Goal: Task Accomplishment & Management: Manage account settings

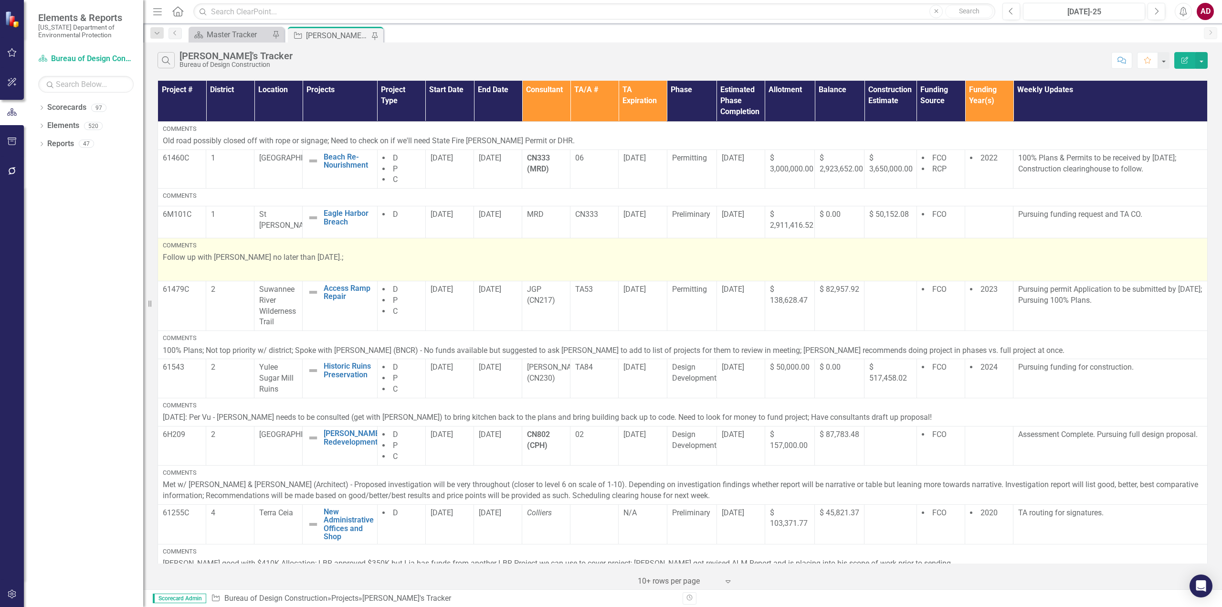
click at [476, 255] on p "Follow up with [PERSON_NAME] no later than [DATE].;" at bounding box center [682, 258] width 1039 height 13
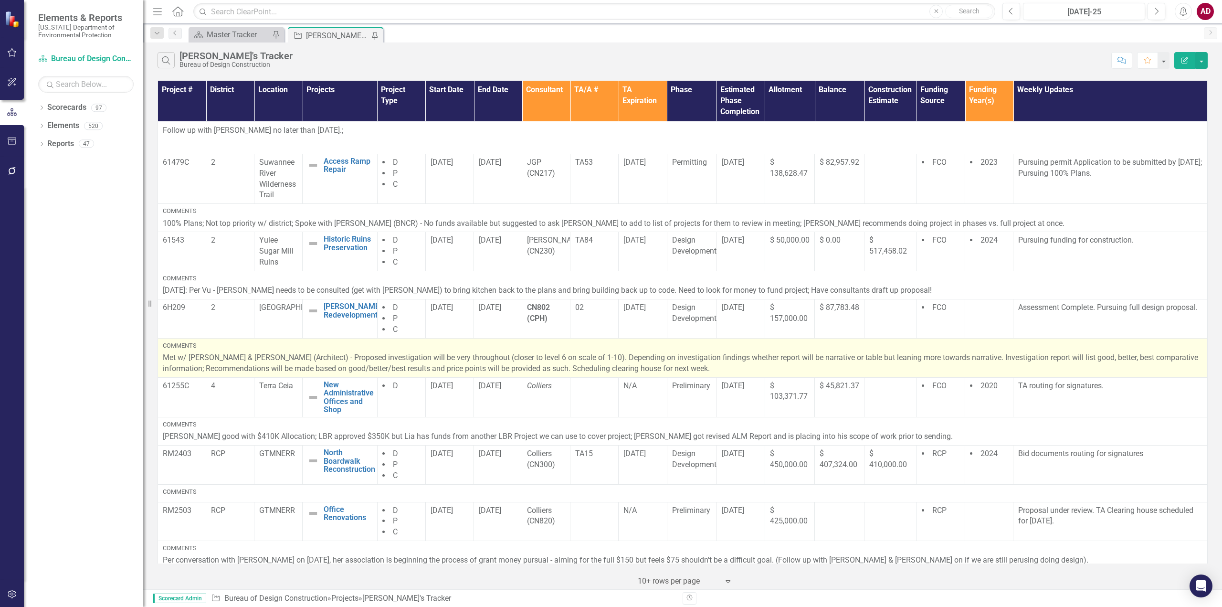
scroll to position [191, 0]
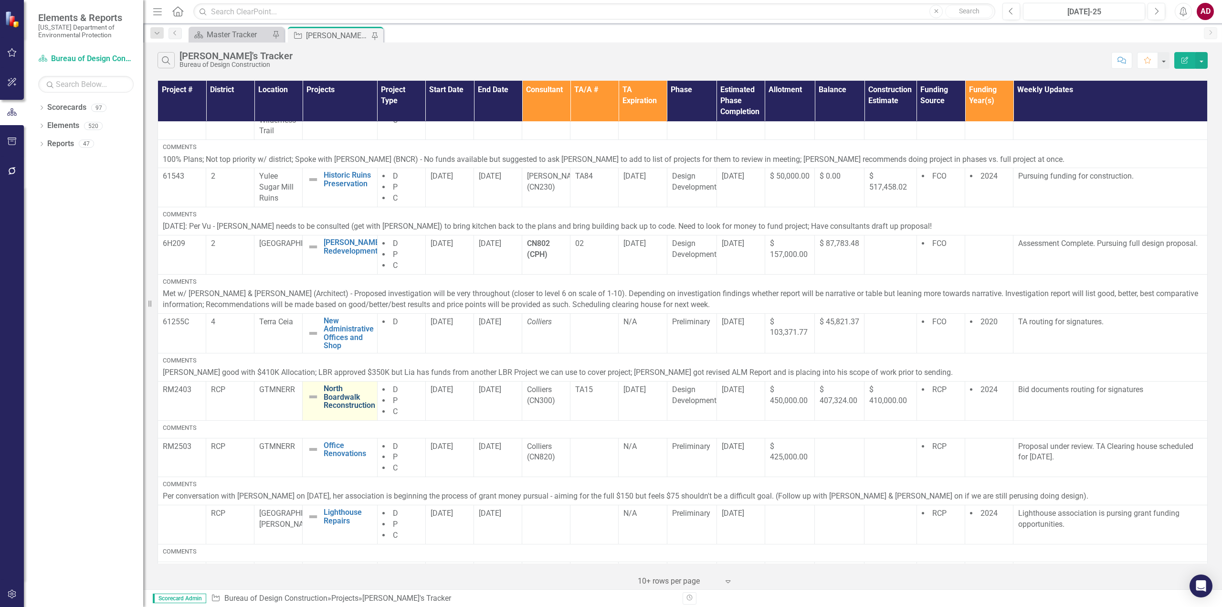
click at [351, 403] on link "North Boardwalk Reconstruction" at bounding box center [350, 396] width 52 height 25
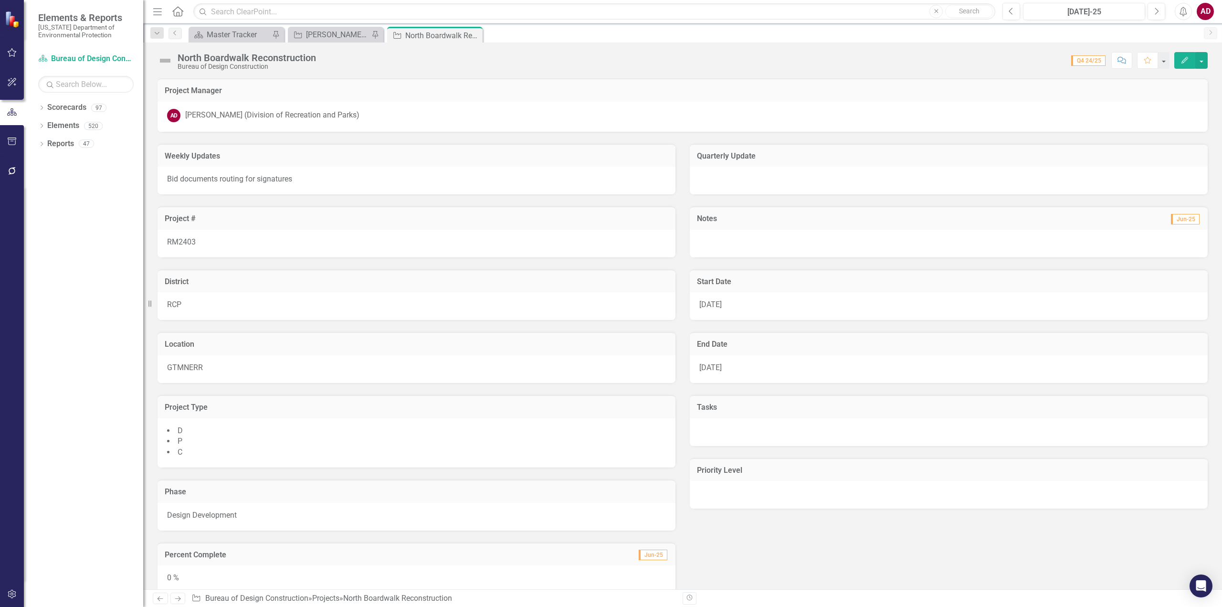
click at [722, 285] on h3 "Start Date" at bounding box center [949, 281] width 504 height 9
click at [723, 303] on div "[DATE]" at bounding box center [949, 306] width 518 height 28
click at [708, 304] on span "[DATE]" at bounding box center [710, 304] width 22 height 9
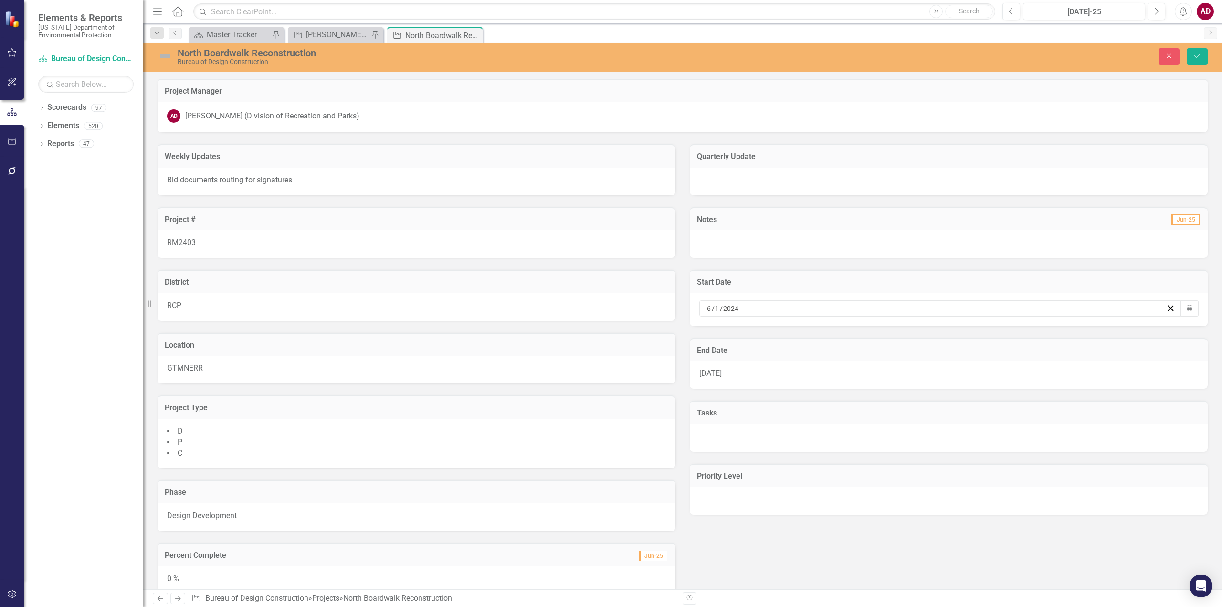
click at [718, 351] on h3 "End Date" at bounding box center [949, 350] width 504 height 9
click at [204, 516] on span "Design Development" at bounding box center [202, 515] width 70 height 9
click at [252, 519] on div "Design Development" at bounding box center [411, 519] width 475 height 11
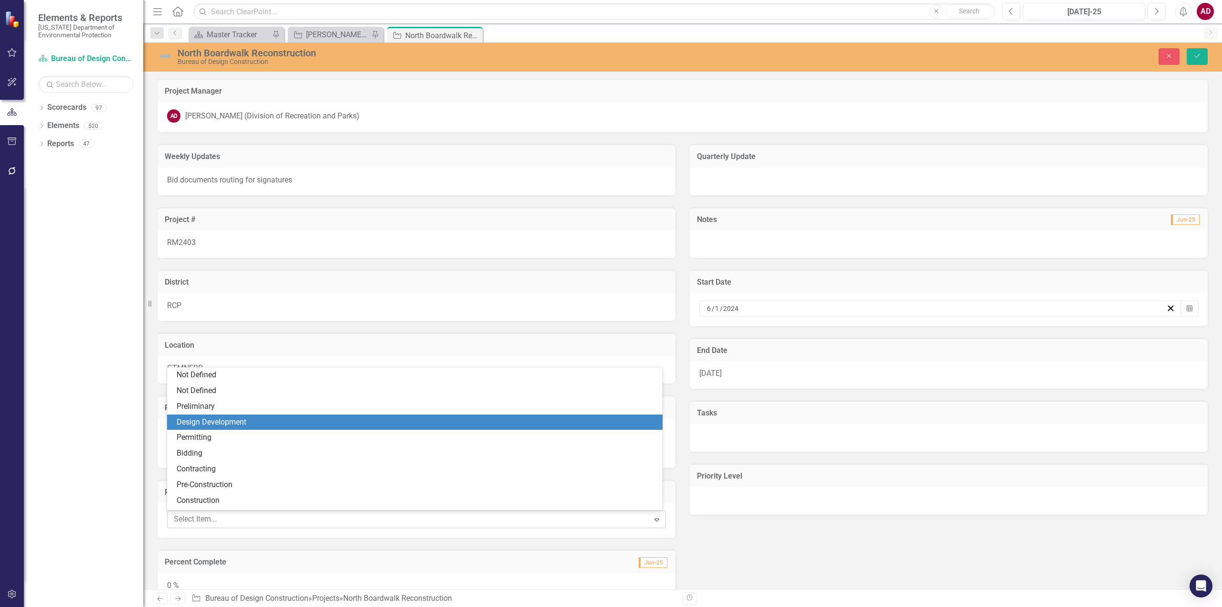
scroll to position [45, 0]
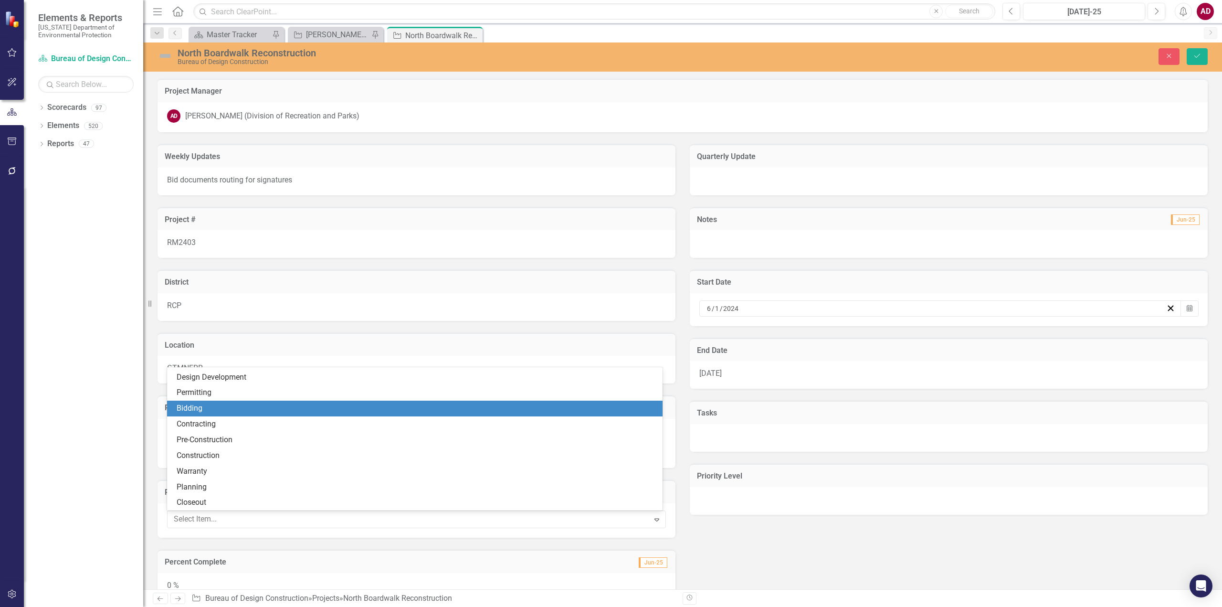
click at [198, 405] on div "Bidding" at bounding box center [417, 408] width 480 height 11
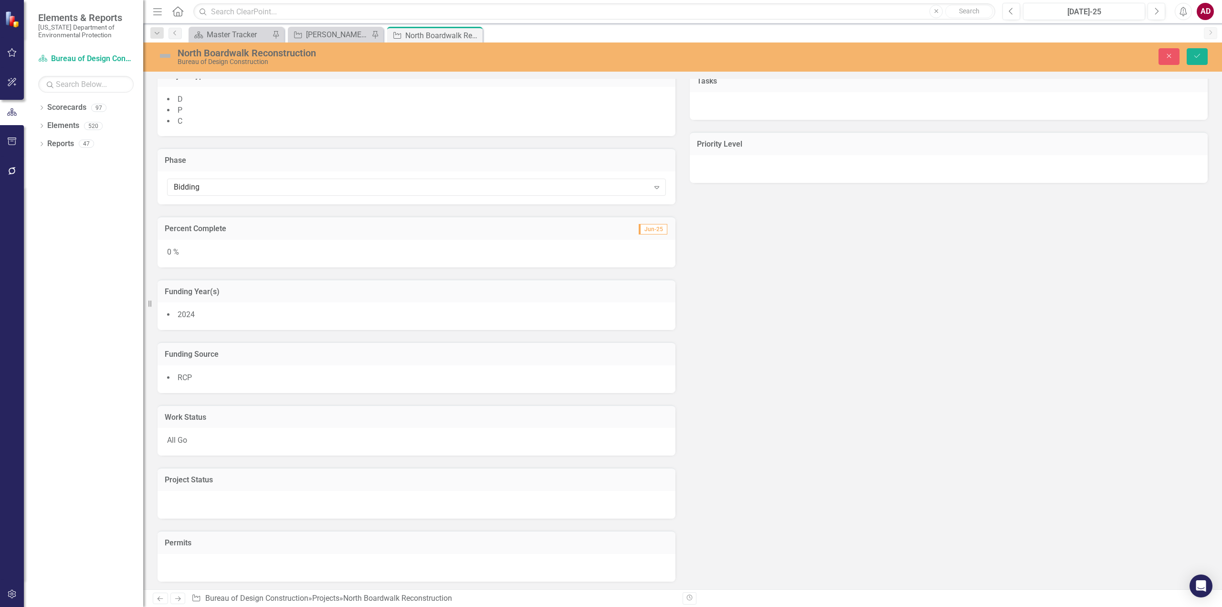
scroll to position [435, 0]
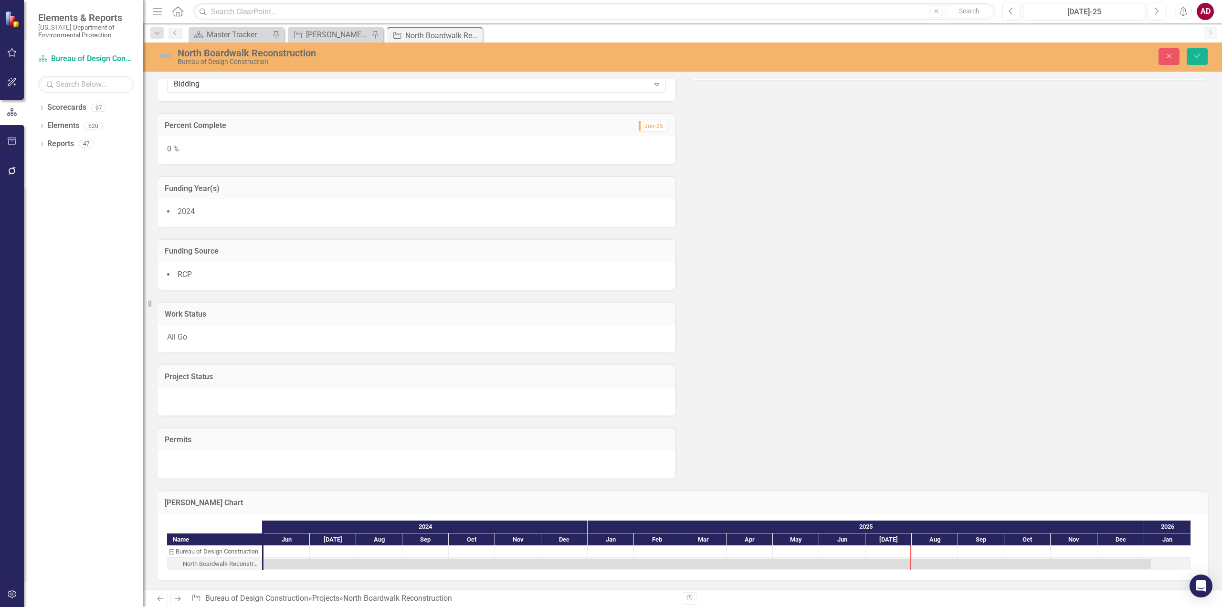
click at [276, 398] on div at bounding box center [416, 402] width 518 height 28
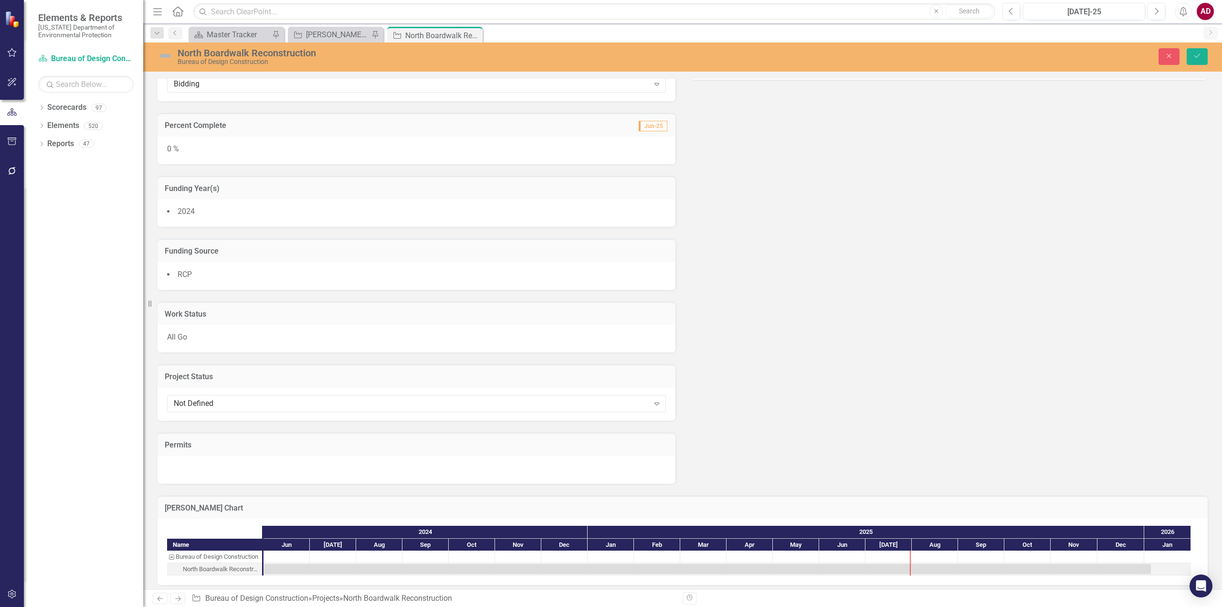
click at [813, 356] on div "Weekly Updates Bid documents routing for signatures Project # RM2403 District R…" at bounding box center [682, 90] width 1064 height 786
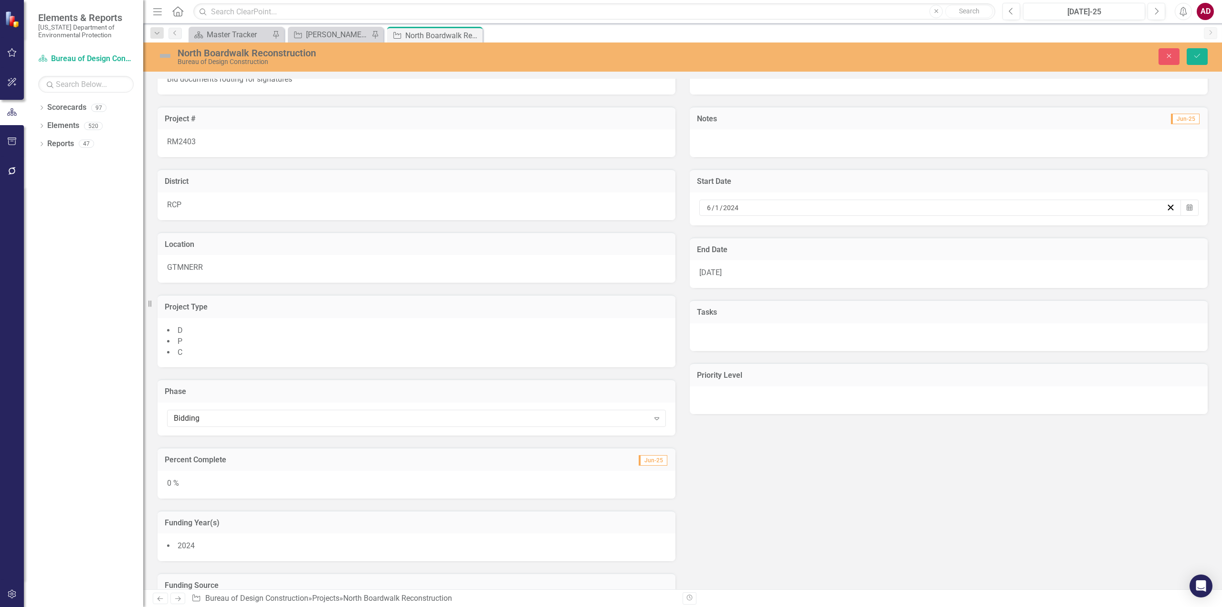
scroll to position [0, 0]
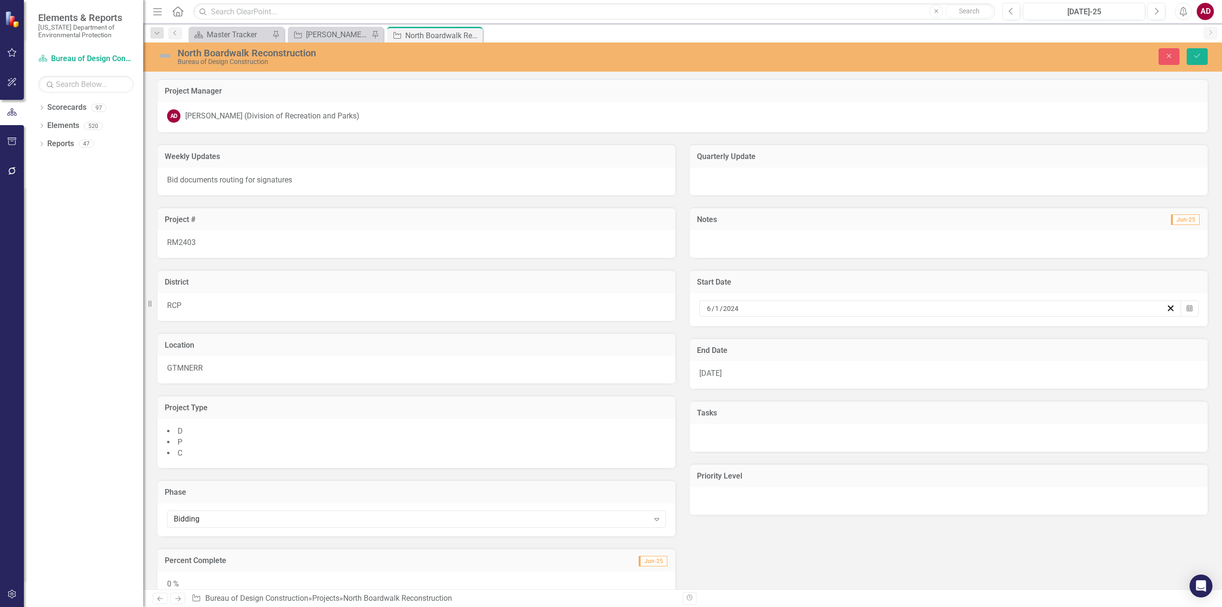
click at [314, 177] on p "Bid documents routing for signatures" at bounding box center [416, 180] width 499 height 11
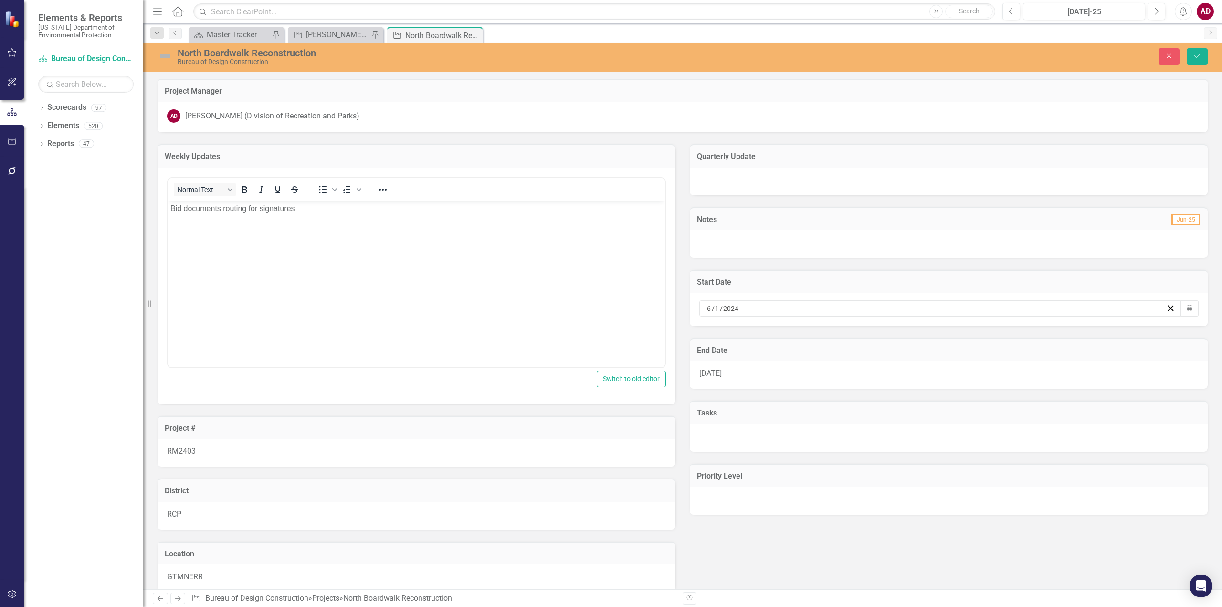
click at [177, 208] on p "Bid documents routing for signatures" at bounding box center [416, 207] width 492 height 11
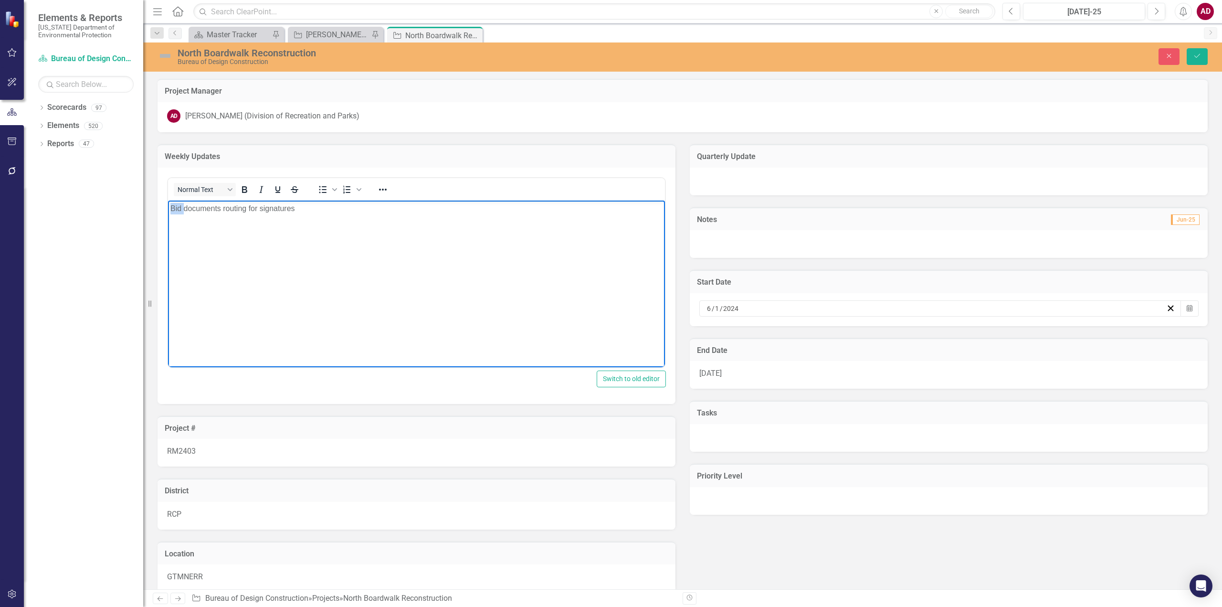
click at [177, 208] on p "Bid documents routing for signatures" at bounding box center [416, 207] width 492 height 11
click at [669, 52] on div "North Boardwalk Reconstruction" at bounding box center [466, 53] width 576 height 10
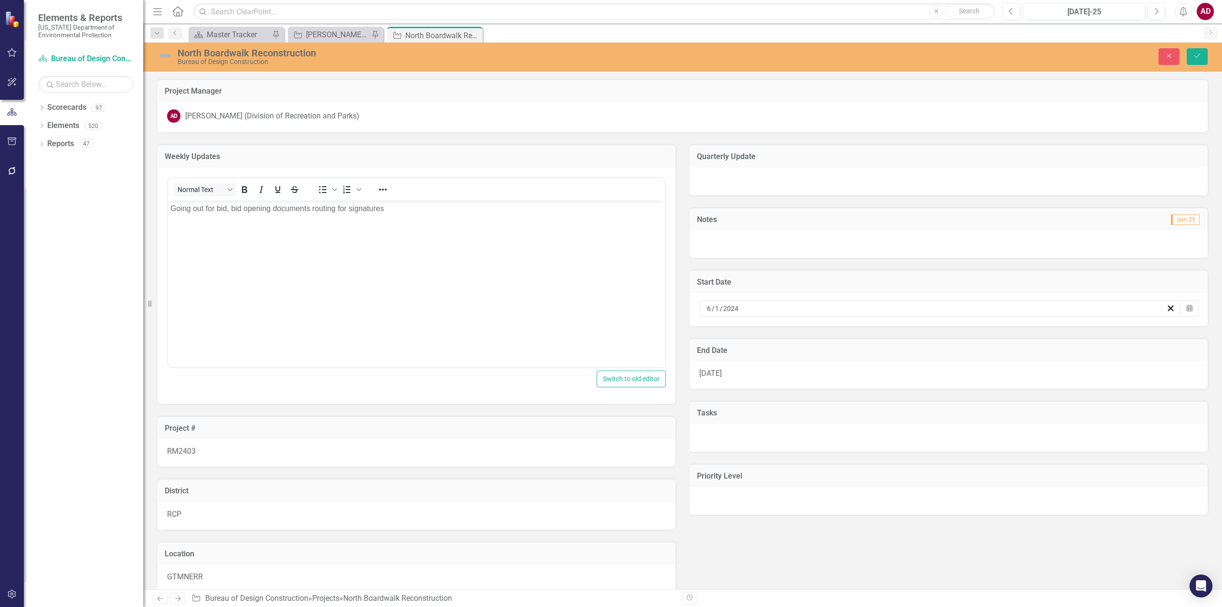
click at [428, 210] on p "Going out for bid, bid opening documents routing for signatures" at bounding box center [416, 207] width 492 height 11
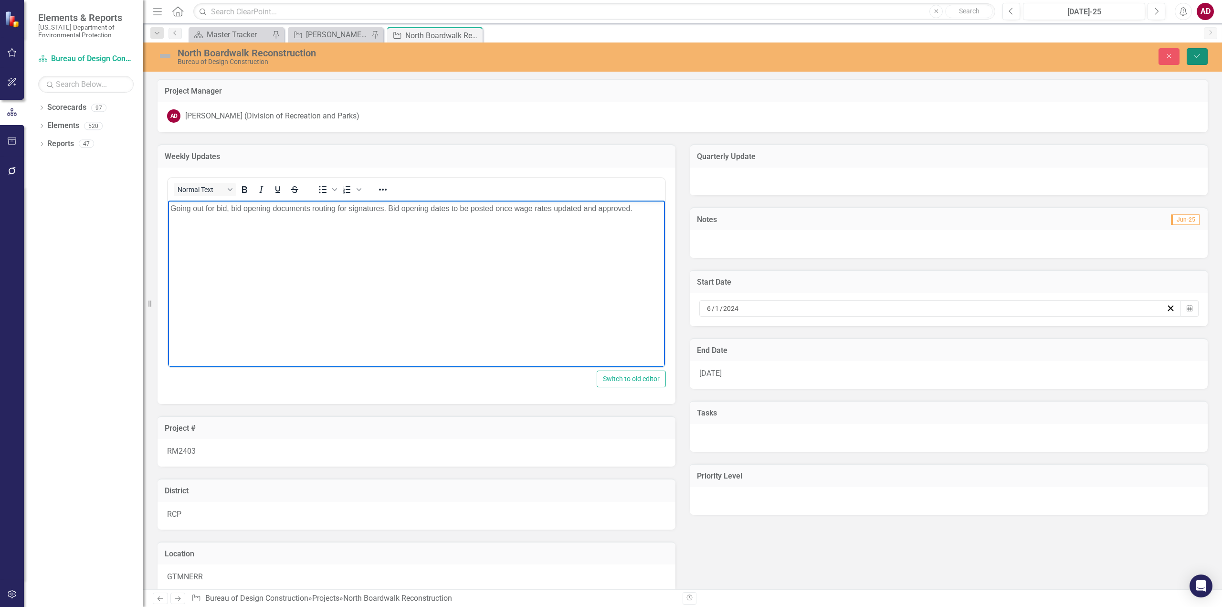
click at [1198, 58] on icon "Save" at bounding box center [1197, 55] width 9 height 7
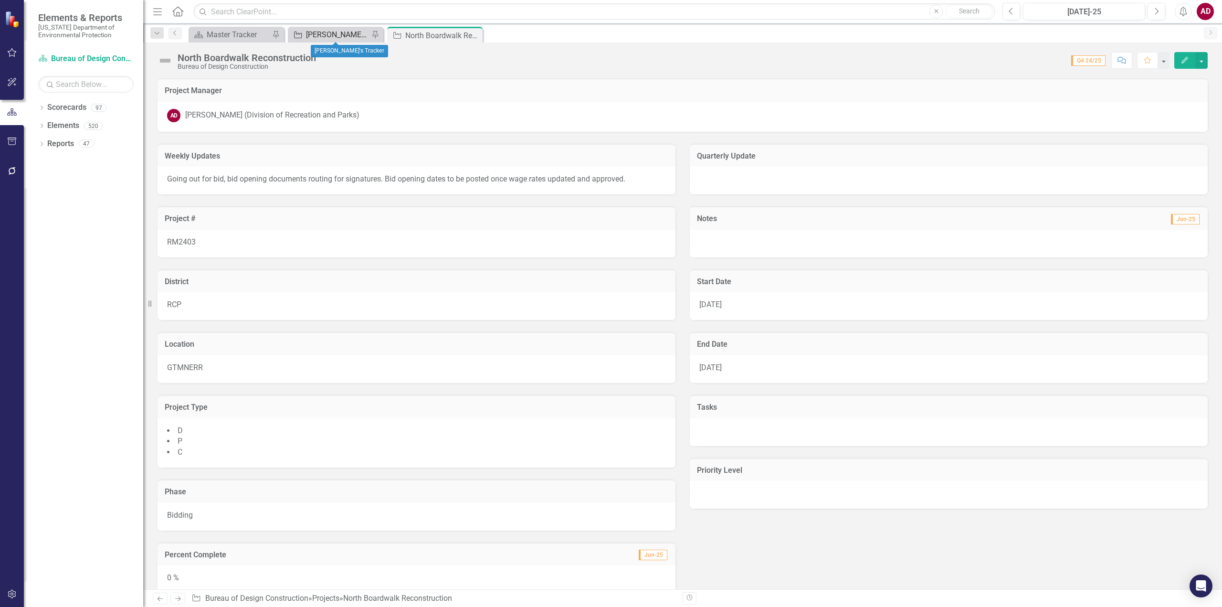
click at [329, 35] on div "[PERSON_NAME]'s Tracker" at bounding box center [337, 35] width 63 height 12
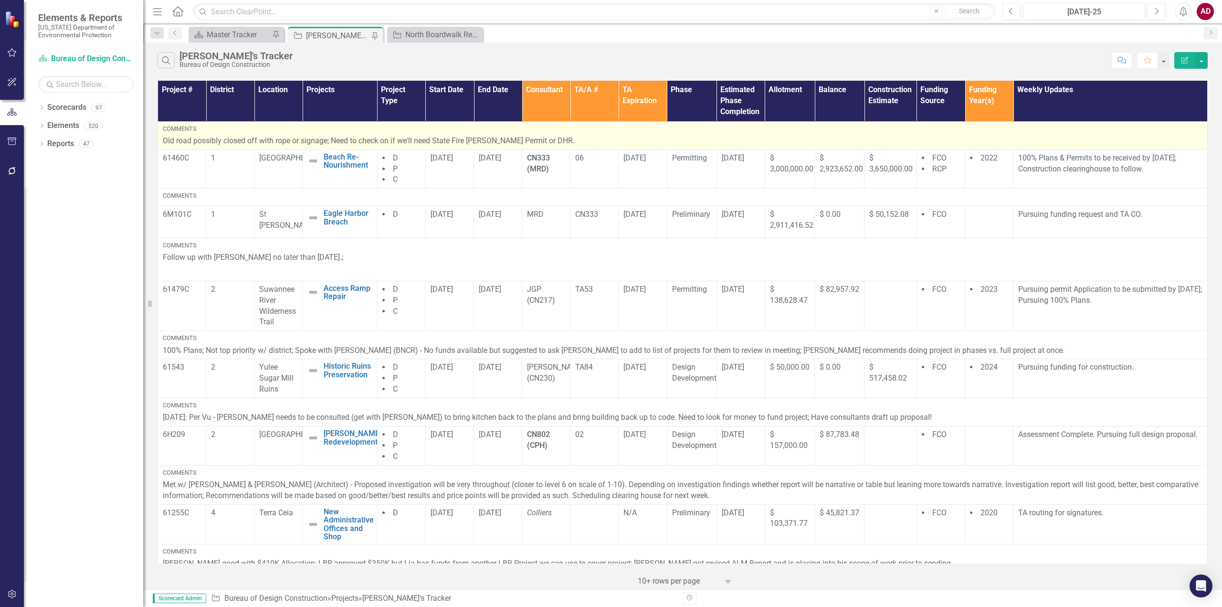
click at [589, 137] on p "Old road possibly closed off with rope or signage; Need to check on if we'll ne…" at bounding box center [682, 141] width 1039 height 11
click at [595, 138] on p "Old road possibly closed off with rope or signage; Need to check on if we'll ne…" at bounding box center [682, 141] width 1039 height 11
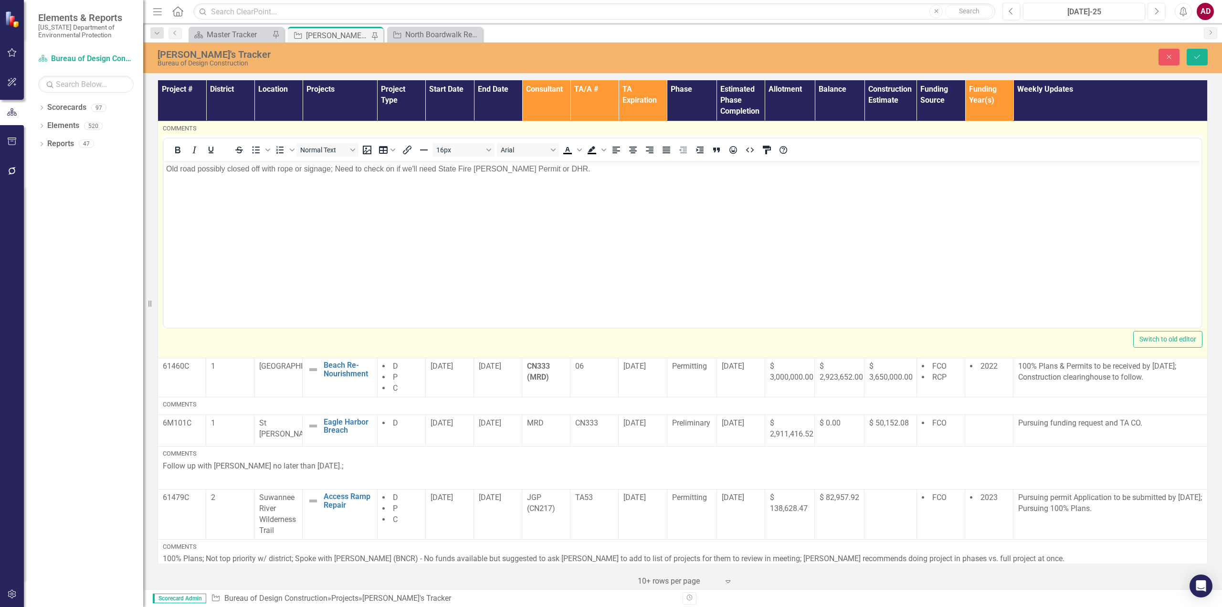
click at [589, 171] on p "Old road possibly closed off with rope or signage; Need to check on if we'll ne…" at bounding box center [682, 168] width 1033 height 11
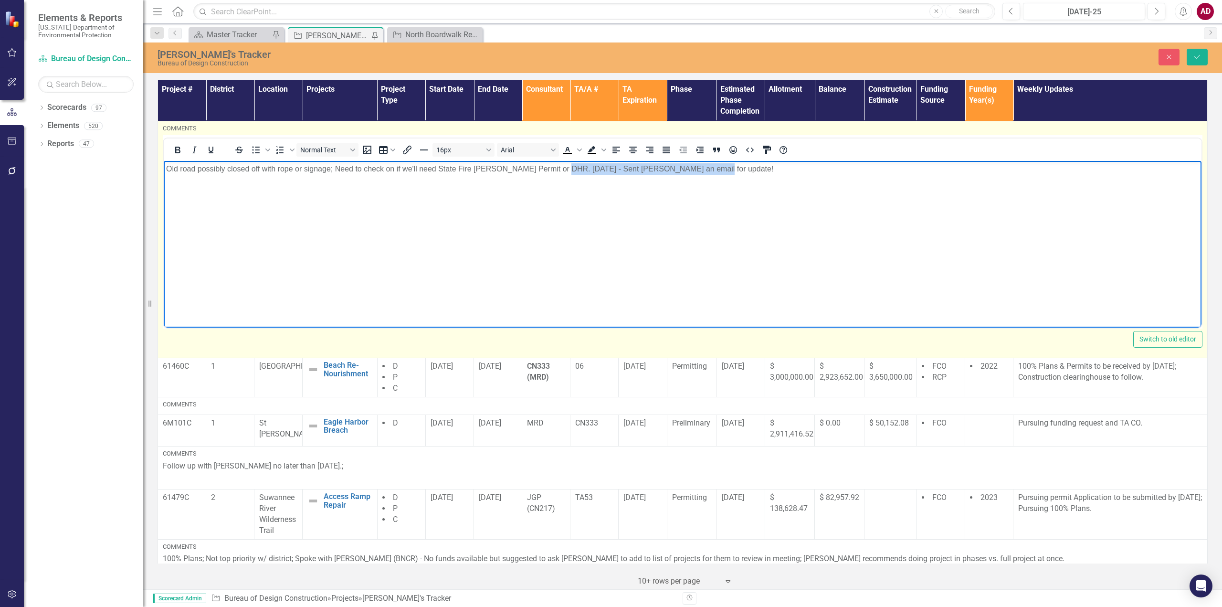
drag, startPoint x: 707, startPoint y: 165, endPoint x: 683, endPoint y: 318, distance: 154.5
click at [559, 161] on body "Old road possibly closed off with rope or signage; Need to check on if we'll ne…" at bounding box center [683, 232] width 1038 height 143
click at [173, 148] on icon "Bold" at bounding box center [177, 149] width 11 height 11
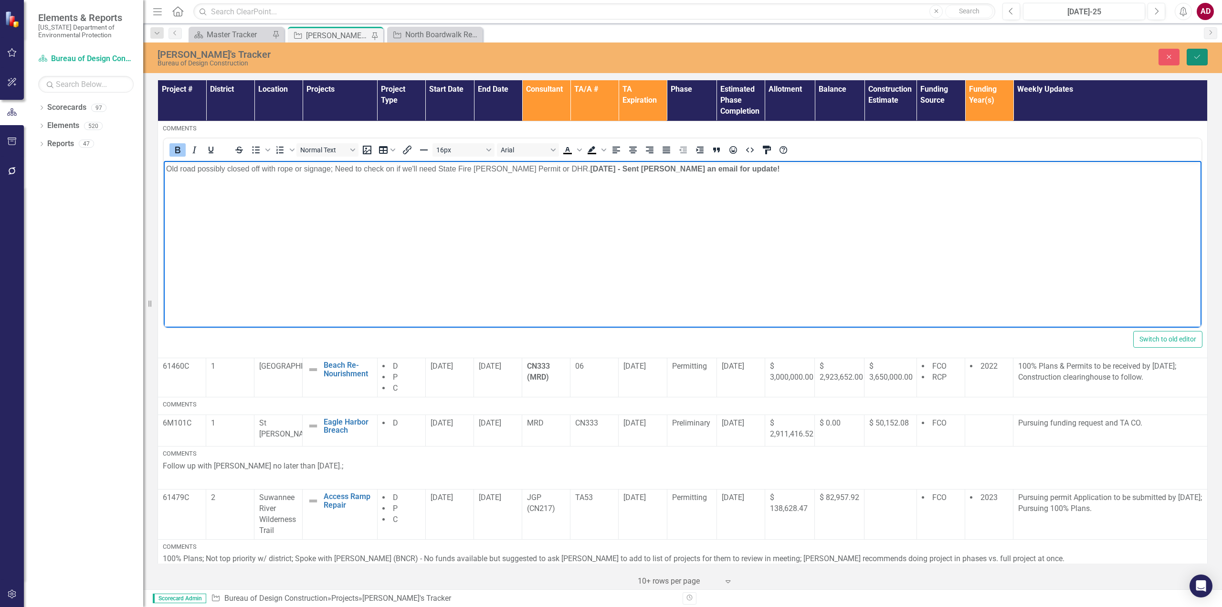
click at [1194, 53] on icon "Save" at bounding box center [1197, 56] width 9 height 7
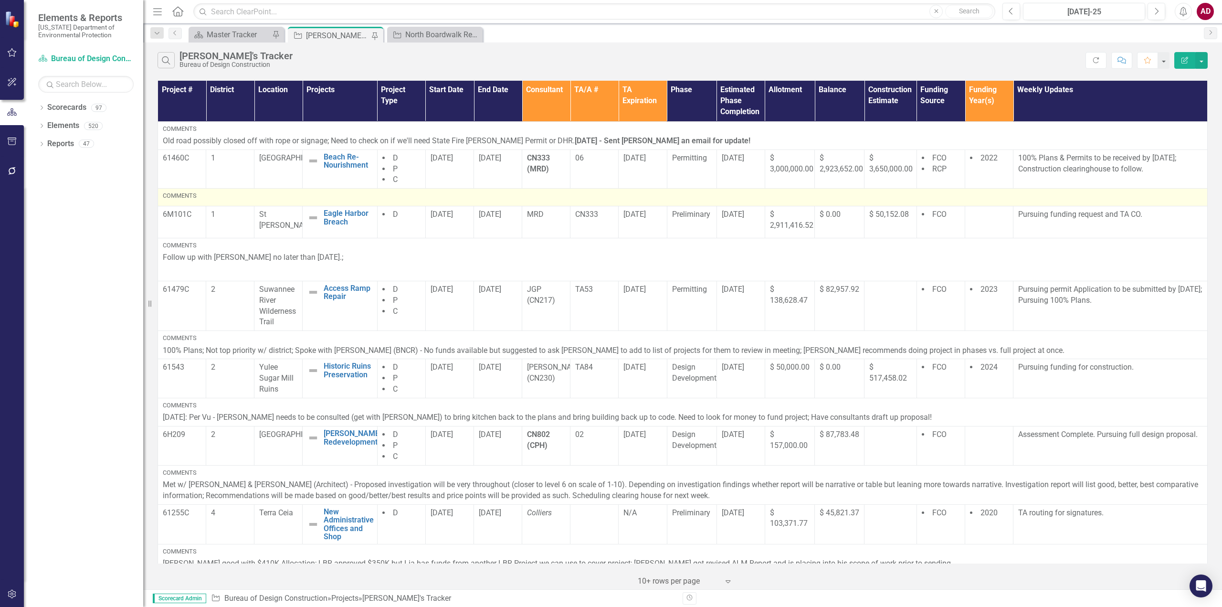
click at [211, 198] on div "Comments" at bounding box center [682, 195] width 1039 height 9
click at [209, 195] on div "Comments" at bounding box center [682, 195] width 1039 height 9
click at [214, 198] on div "Comments" at bounding box center [682, 195] width 1039 height 9
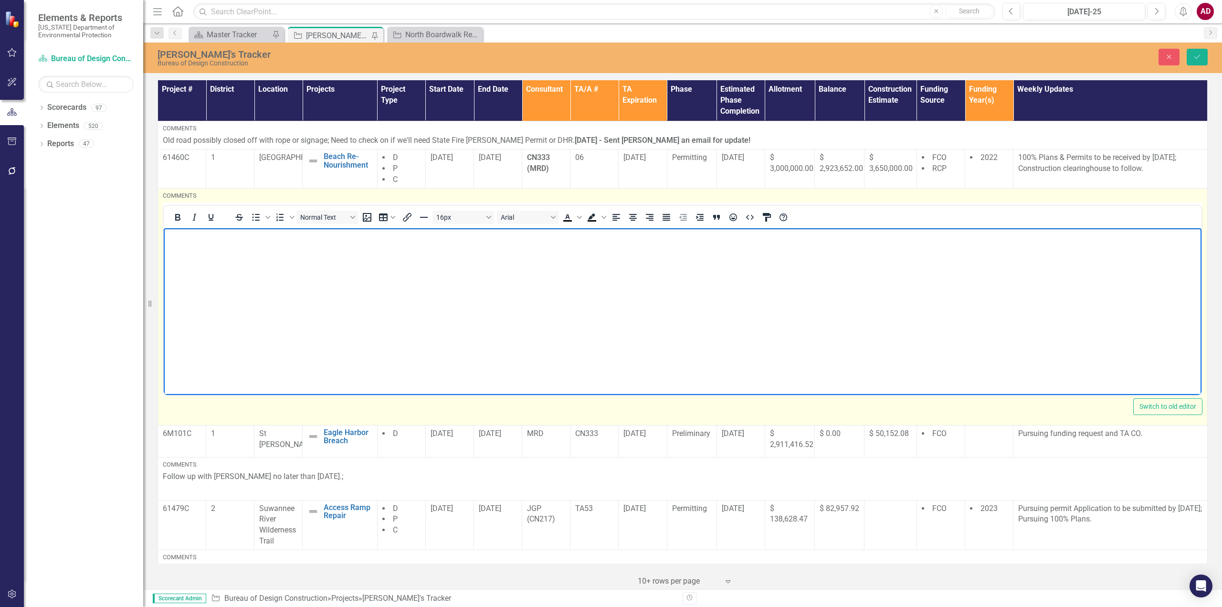
click at [213, 274] on body "Rich Text Area. Press ALT-0 for help." at bounding box center [683, 299] width 1038 height 143
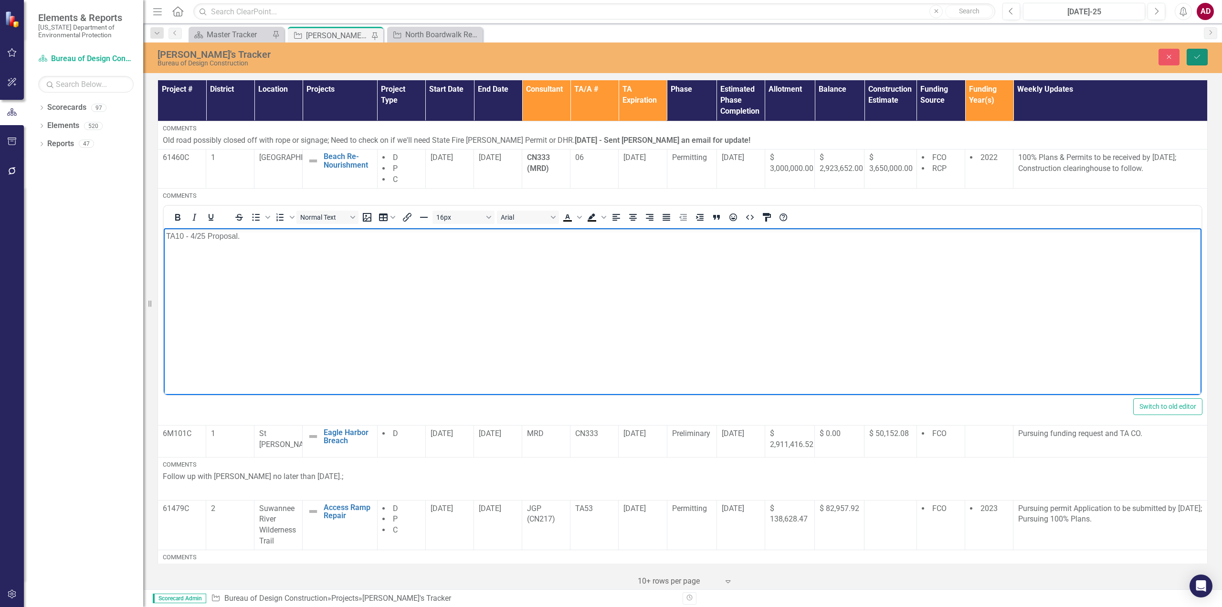
click at [1202, 59] on button "Save" at bounding box center [1196, 57] width 21 height 17
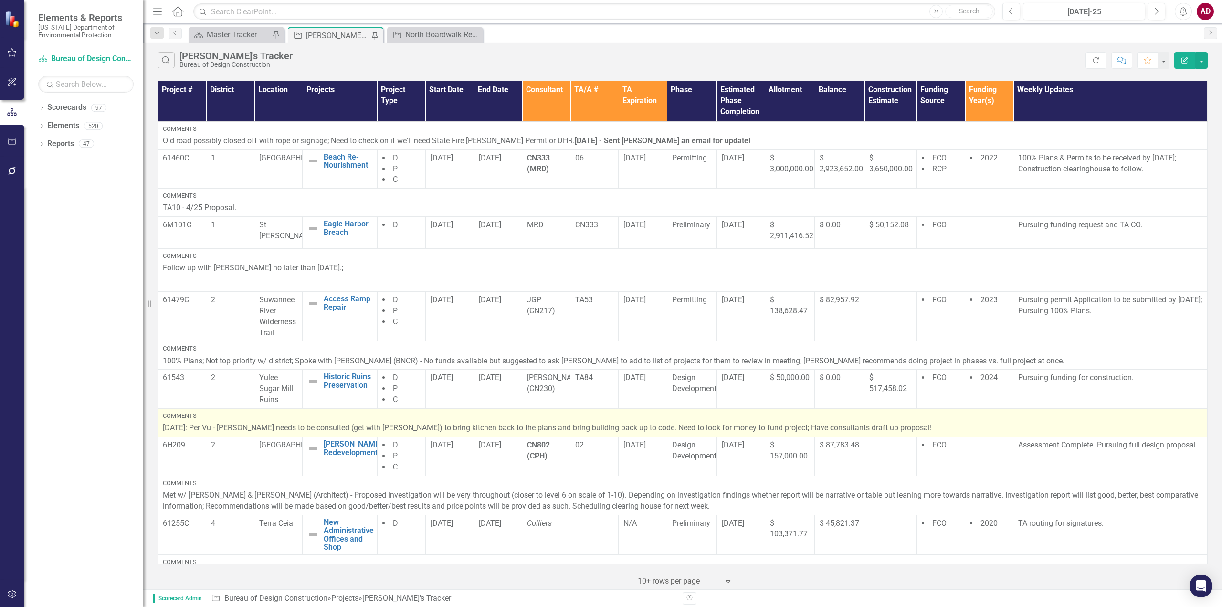
drag, startPoint x: 902, startPoint y: 428, endPoint x: 895, endPoint y: 426, distance: 7.5
click at [895, 427] on p "[DATE]: Per Vu - [PERSON_NAME] needs to be consulted (get with [PERSON_NAME]) t…" at bounding box center [682, 427] width 1039 height 11
click at [895, 425] on p "[DATE]: Per Vu - [PERSON_NAME] needs to be consulted (get with [PERSON_NAME]) t…" at bounding box center [682, 427] width 1039 height 11
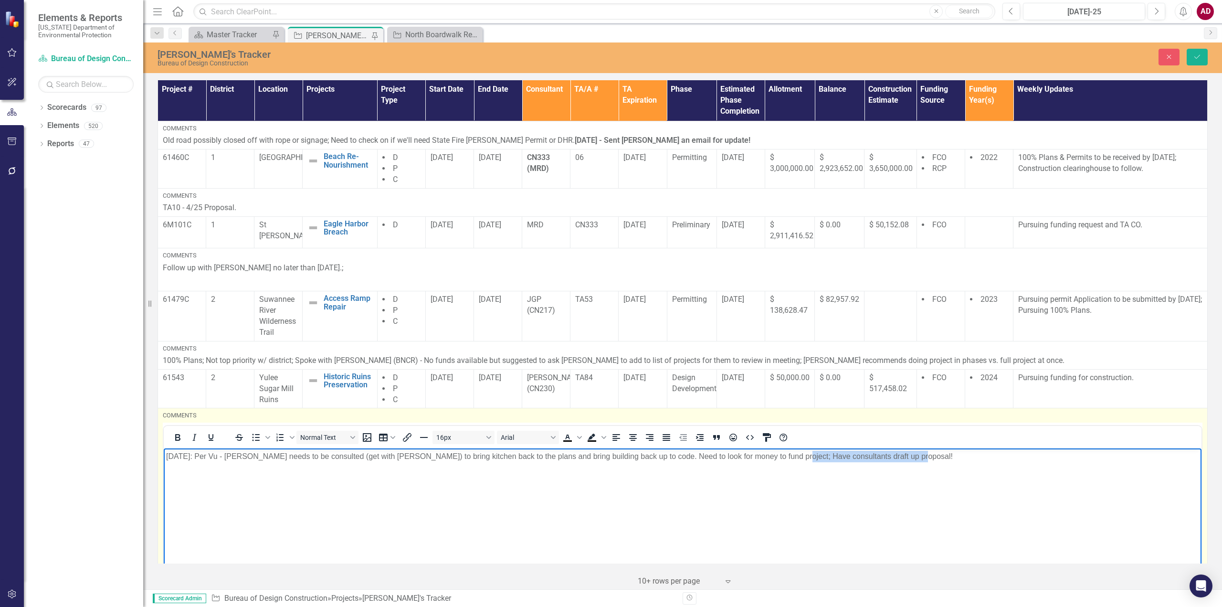
drag, startPoint x: 904, startPoint y: 451, endPoint x: 774, endPoint y: 453, distance: 130.3
click at [774, 453] on p "[DATE]: Per Vu - [PERSON_NAME] needs to be consulted (get with [PERSON_NAME]) t…" at bounding box center [682, 455] width 1033 height 11
click at [177, 433] on icon "Bold" at bounding box center [177, 436] width 11 height 11
click at [578, 436] on icon "Text color Black" at bounding box center [579, 437] width 5 height 3
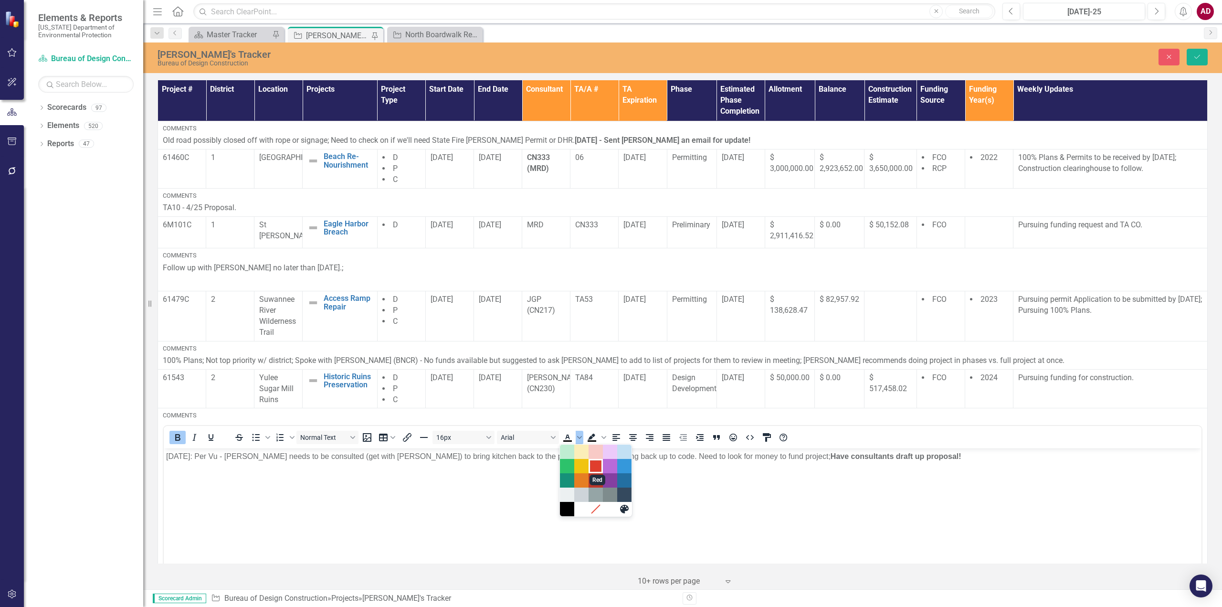
click at [596, 464] on div "Red" at bounding box center [595, 465] width 11 height 11
click at [1197, 53] on icon "Save" at bounding box center [1197, 56] width 9 height 7
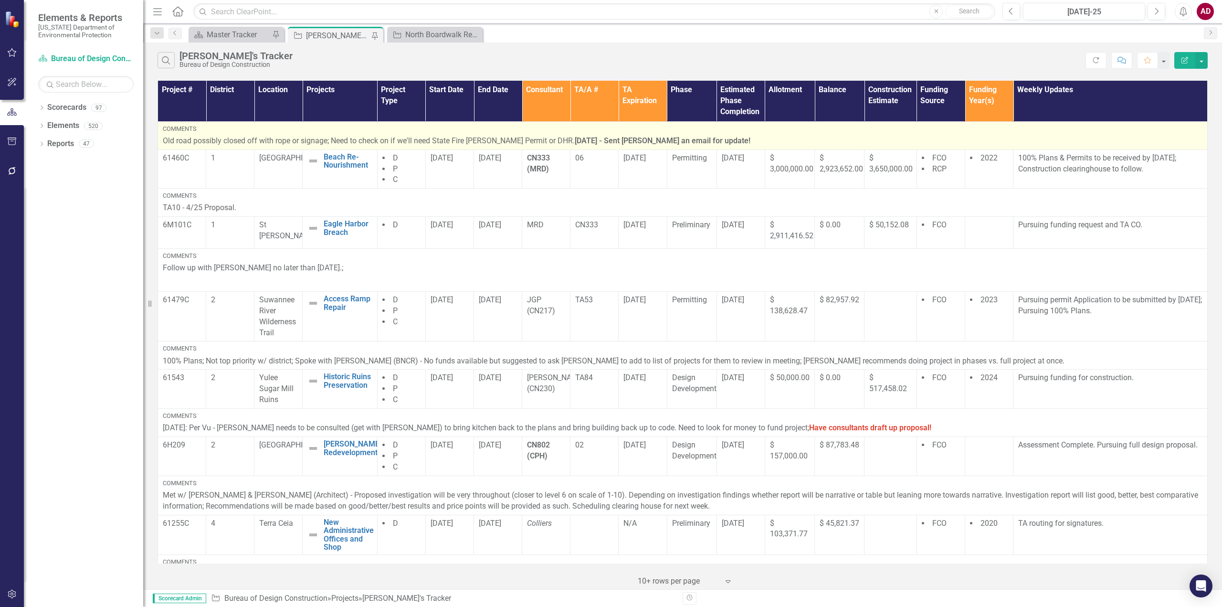
click at [702, 138] on p "Old road possibly closed off with rope or signage; Need to check on if we'll ne…" at bounding box center [682, 141] width 1039 height 11
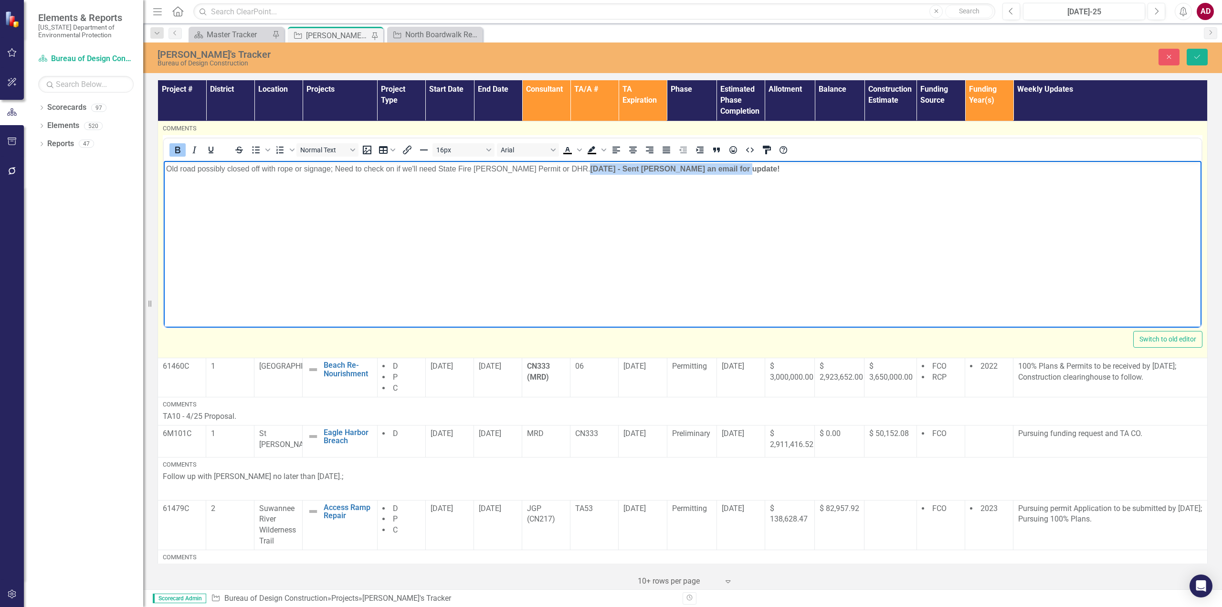
drag, startPoint x: 703, startPoint y: 172, endPoint x: 558, endPoint y: 179, distance: 145.3
click at [558, 179] on body "Old road possibly closed off with rope or signage; Need to check on if we'll ne…" at bounding box center [683, 232] width 1038 height 143
click at [567, 151] on icon "Text color Black" at bounding box center [567, 149] width 11 height 11
click at [577, 152] on span "Text color Black" at bounding box center [580, 149] width 8 height 13
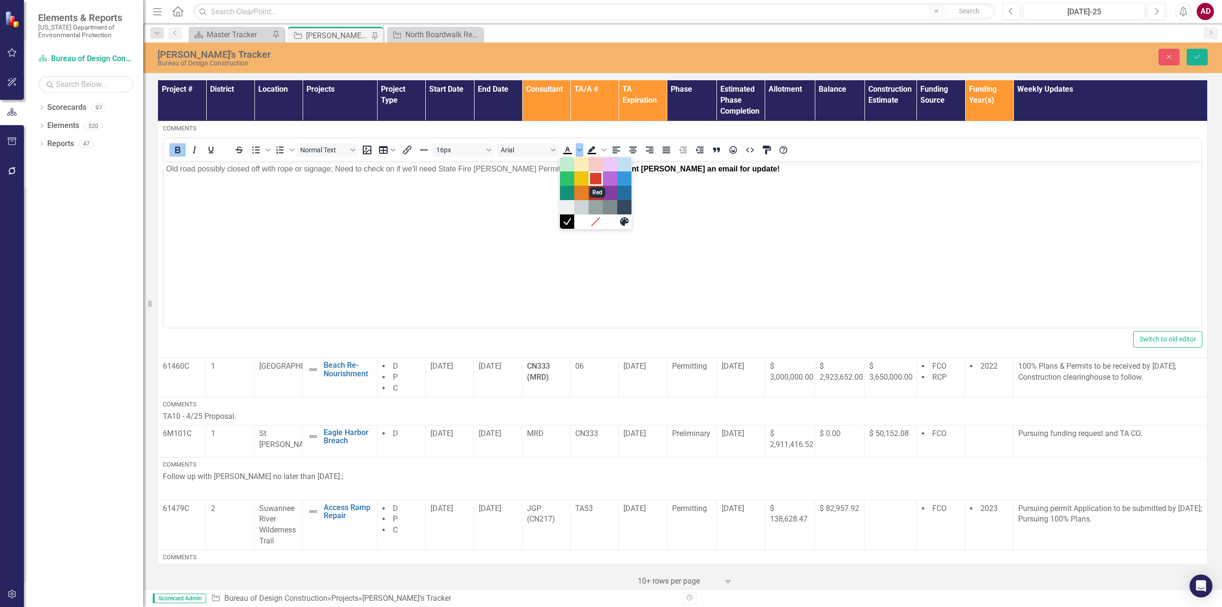
click at [598, 176] on div "Red" at bounding box center [595, 178] width 11 height 11
click at [1199, 59] on icon "Save" at bounding box center [1197, 56] width 9 height 7
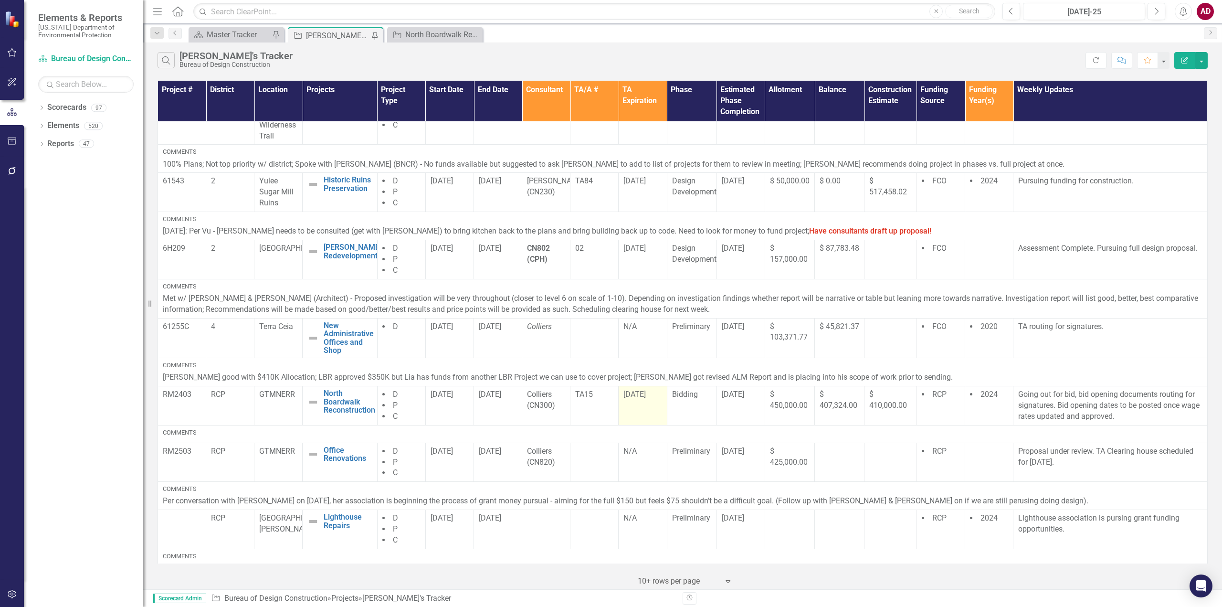
scroll to position [239, 0]
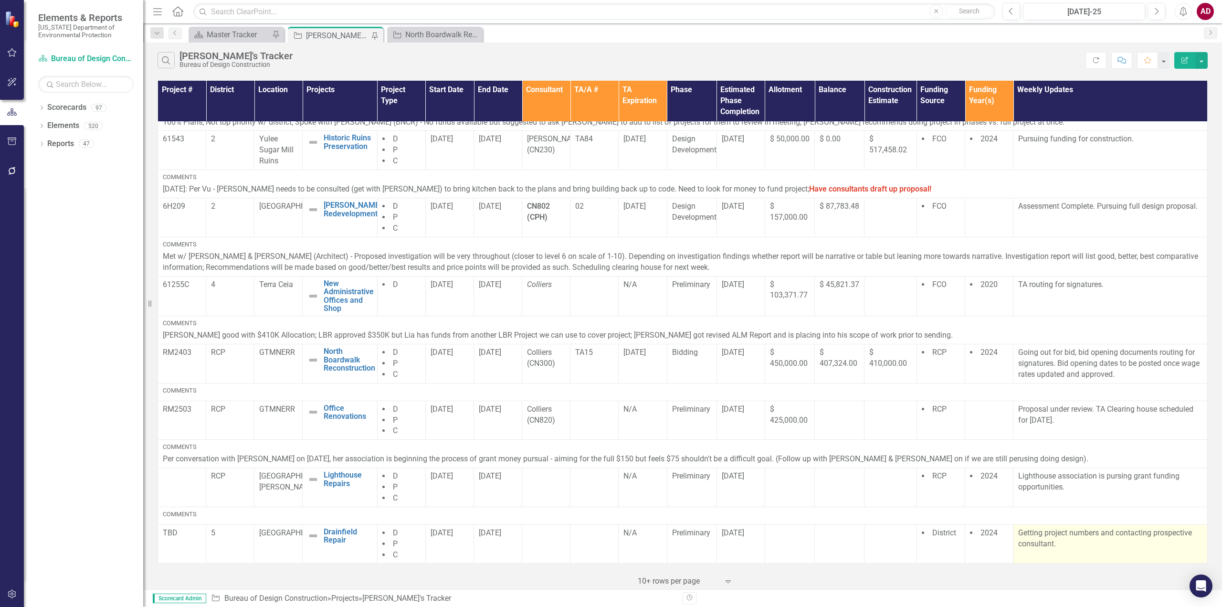
click at [1051, 548] on p "Getting project numbers and contacting prospective consultant." at bounding box center [1110, 538] width 184 height 22
click at [1057, 541] on p "Getting project numbers and contacting prospective consultant." at bounding box center [1110, 538] width 184 height 22
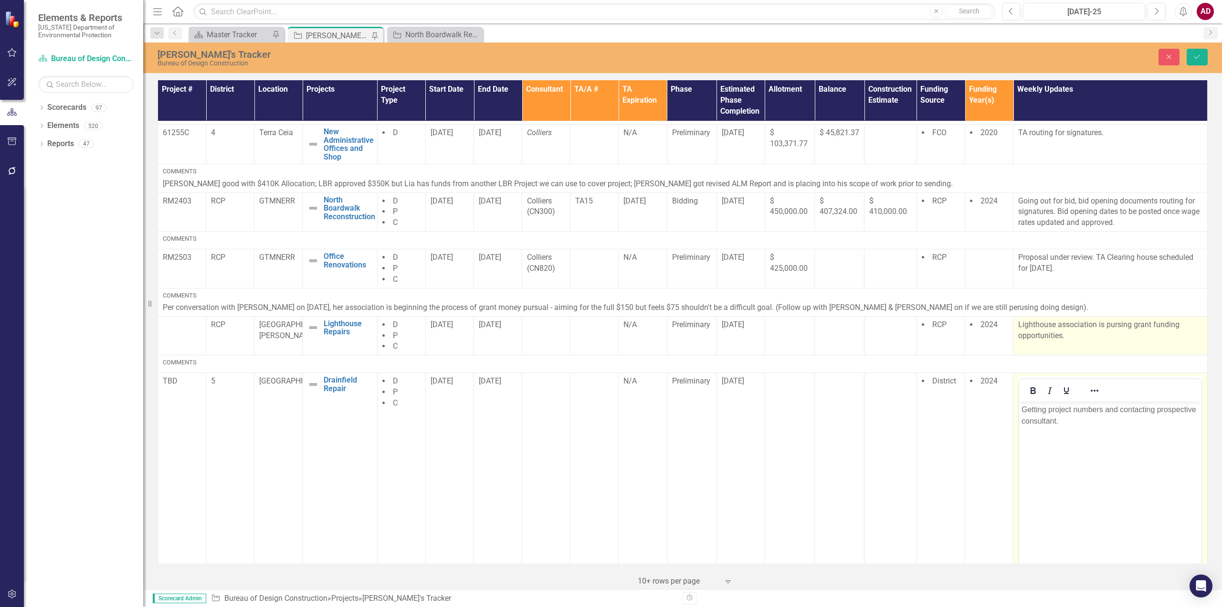
scroll to position [425, 0]
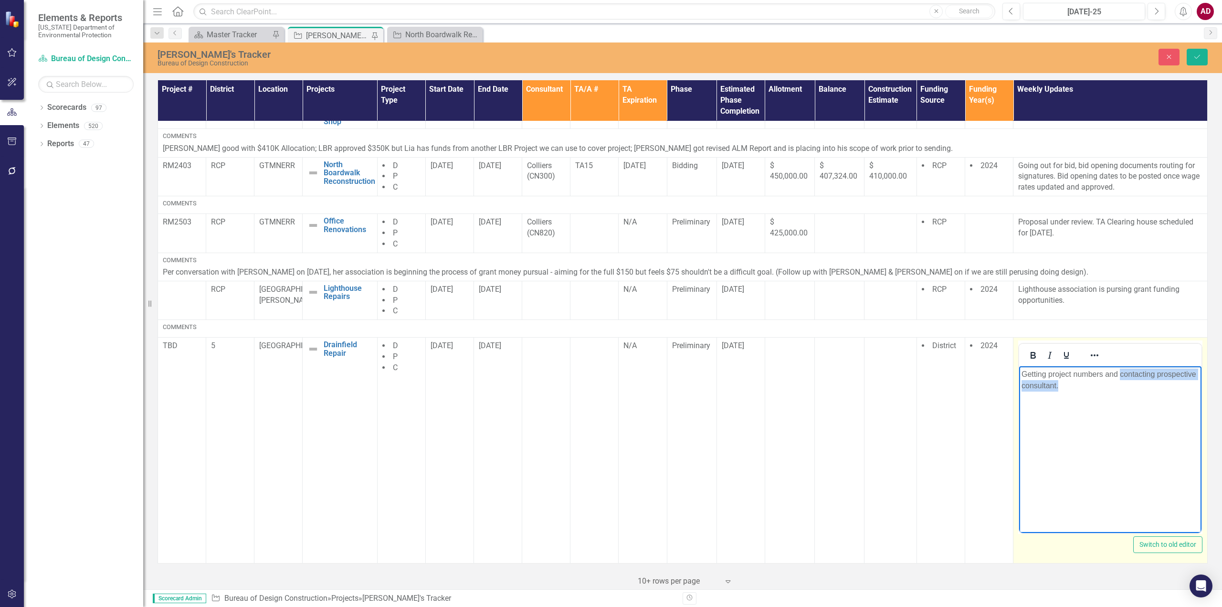
drag, startPoint x: 1058, startPoint y: 388, endPoint x: 1122, endPoint y: 377, distance: 64.4
click at [1122, 377] on p "Getting project numbers and contacting prospective consultant." at bounding box center [1110, 379] width 178 height 23
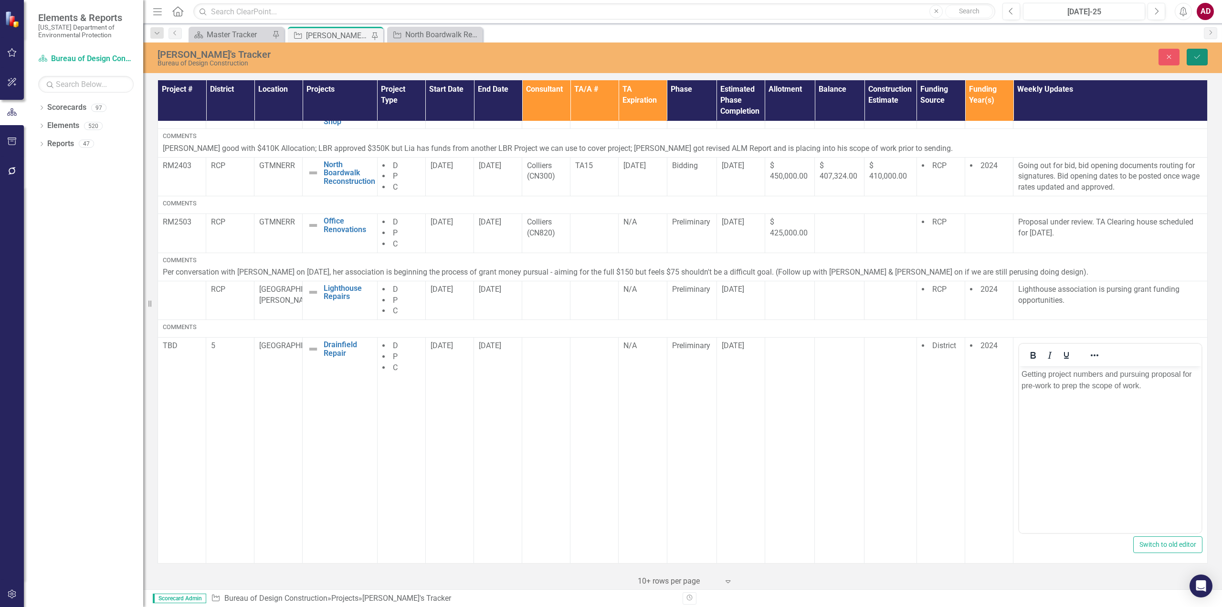
click at [1190, 59] on button "Save" at bounding box center [1196, 57] width 21 height 17
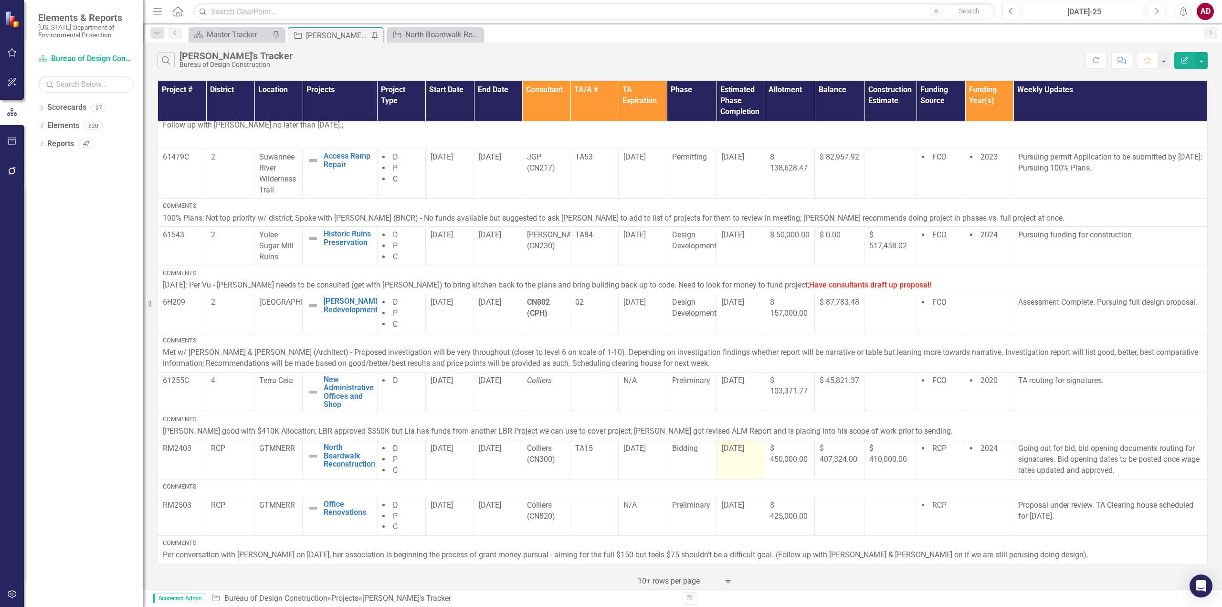
scroll to position [239, 0]
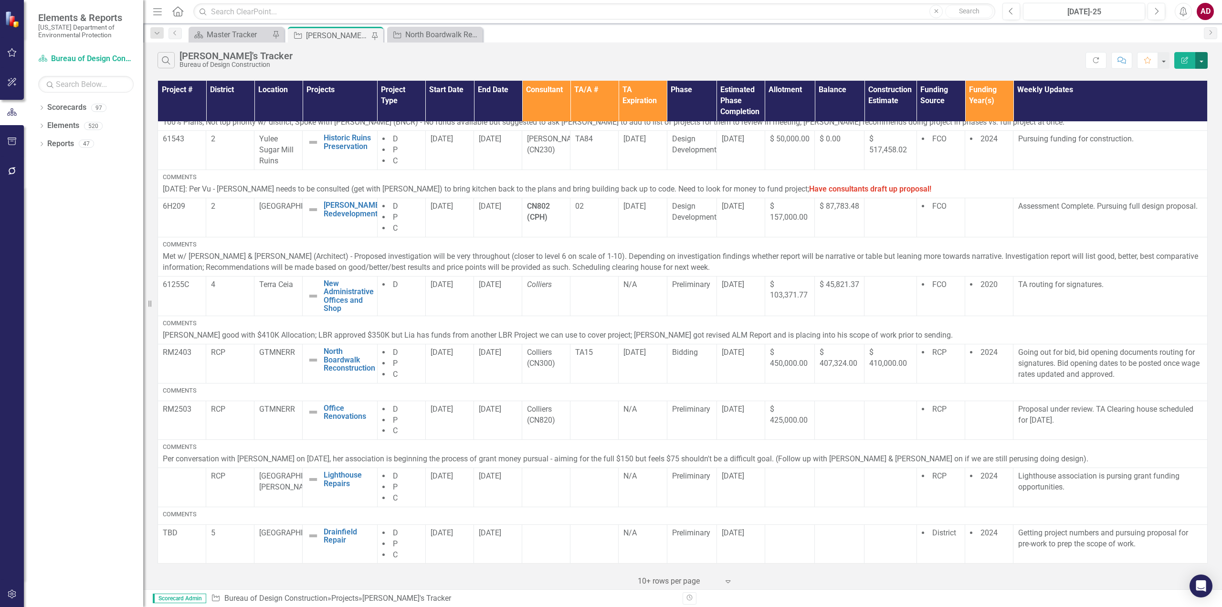
click at [1204, 57] on button "button" at bounding box center [1201, 60] width 12 height 17
click at [1178, 96] on link "PDF Export to PDF" at bounding box center [1169, 97] width 75 height 18
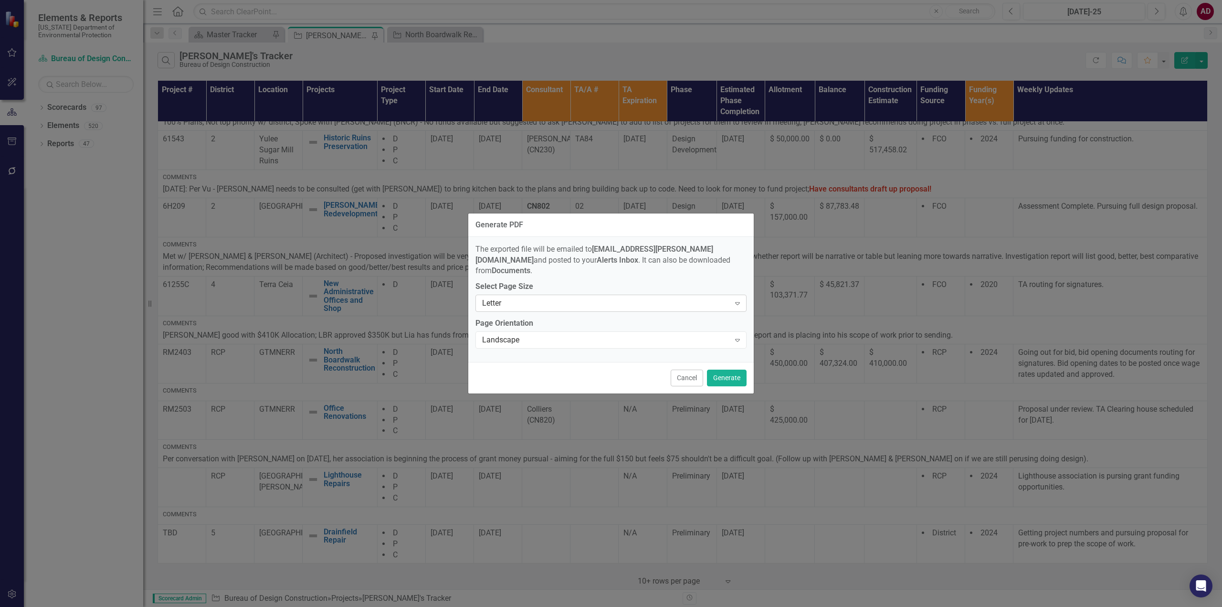
click at [660, 298] on div "Letter" at bounding box center [606, 303] width 248 height 11
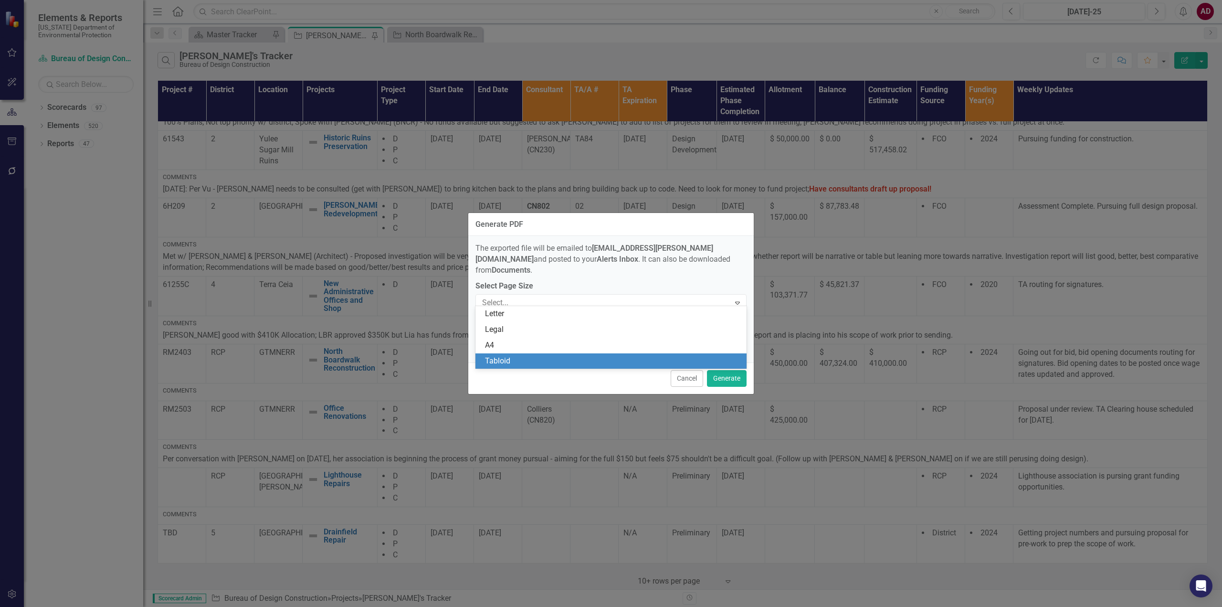
click at [552, 356] on div "Tabloid" at bounding box center [613, 361] width 256 height 11
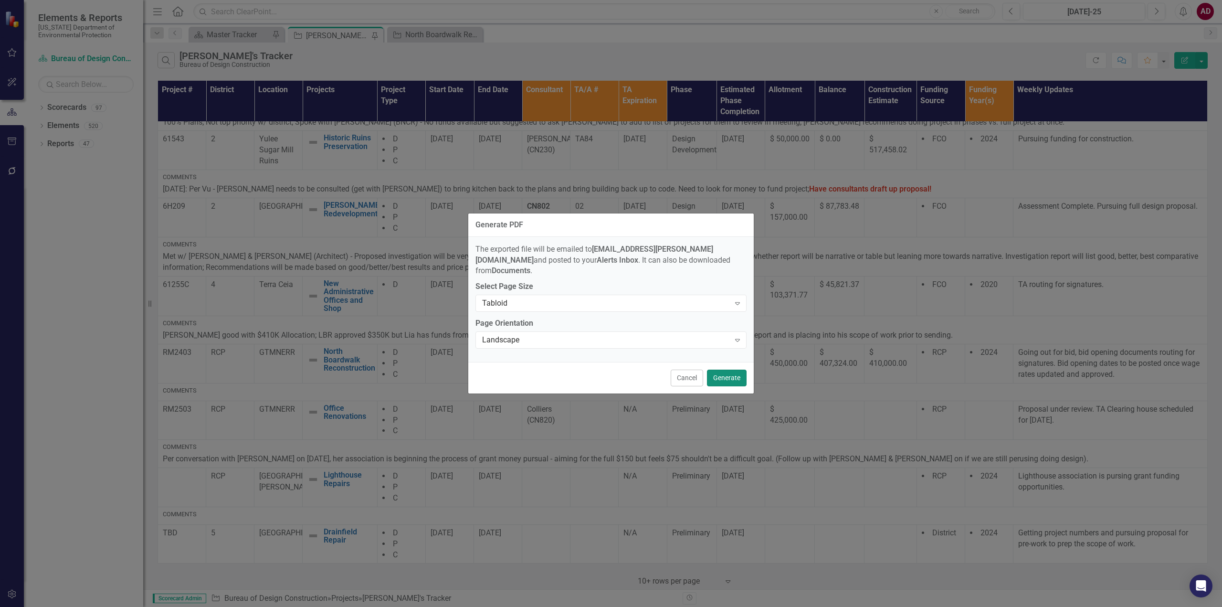
click at [722, 373] on button "Generate" at bounding box center [727, 377] width 40 height 17
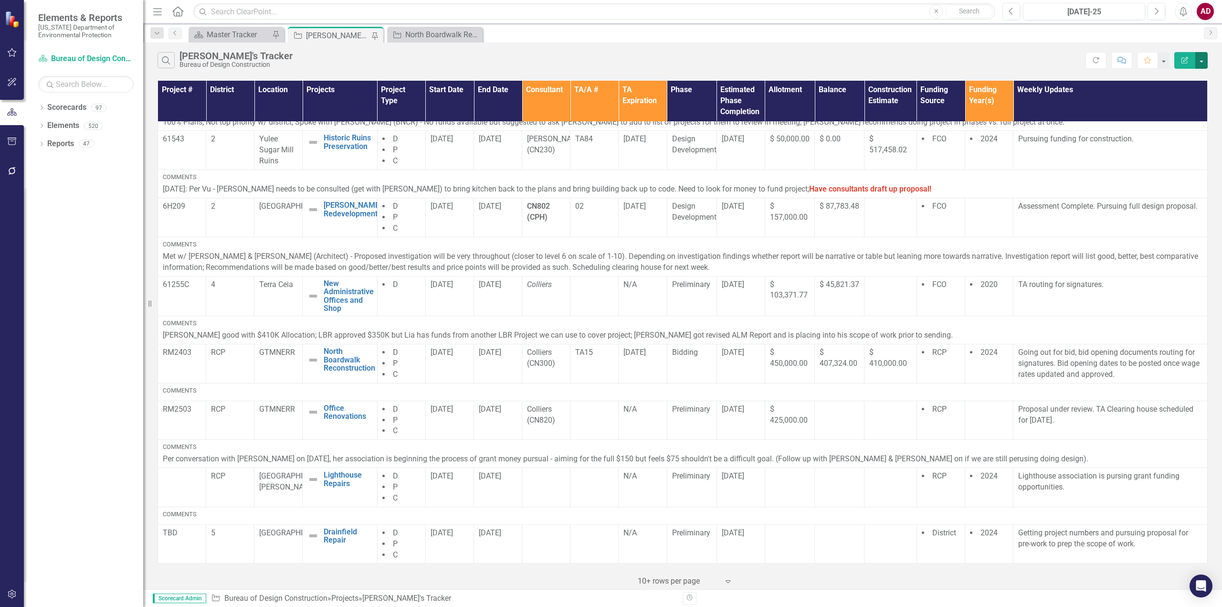
click at [1202, 58] on button "button" at bounding box center [1201, 60] width 12 height 17
click at [1172, 100] on link "PDF Export to PDF" at bounding box center [1169, 97] width 75 height 18
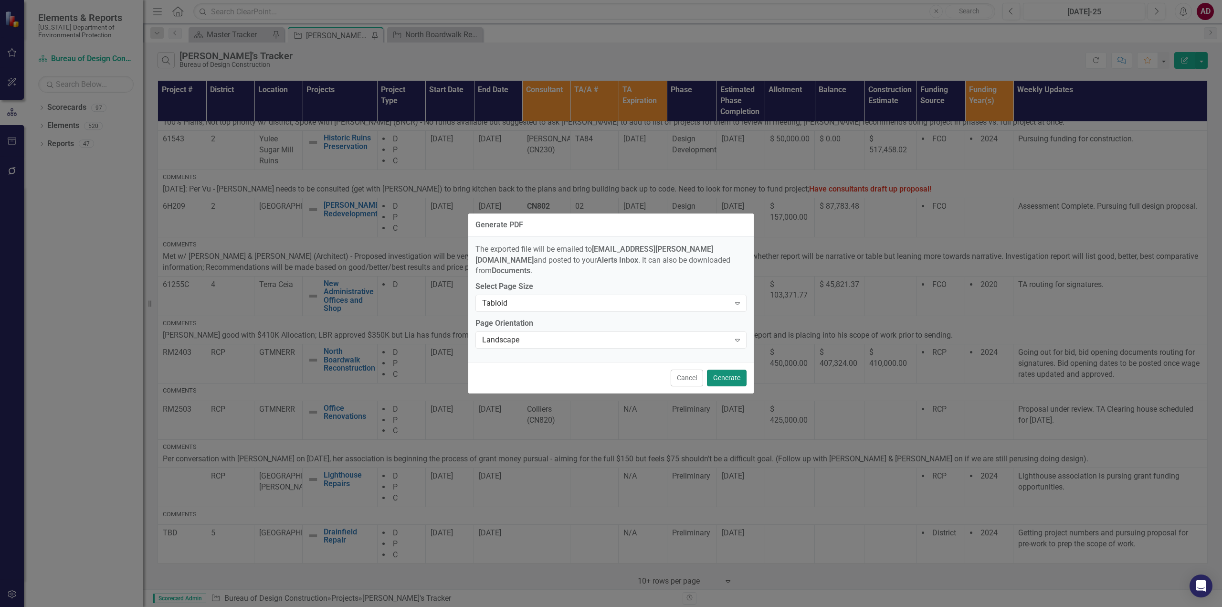
click at [719, 373] on button "Generate" at bounding box center [727, 377] width 40 height 17
